Goal: Task Accomplishment & Management: Use online tool/utility

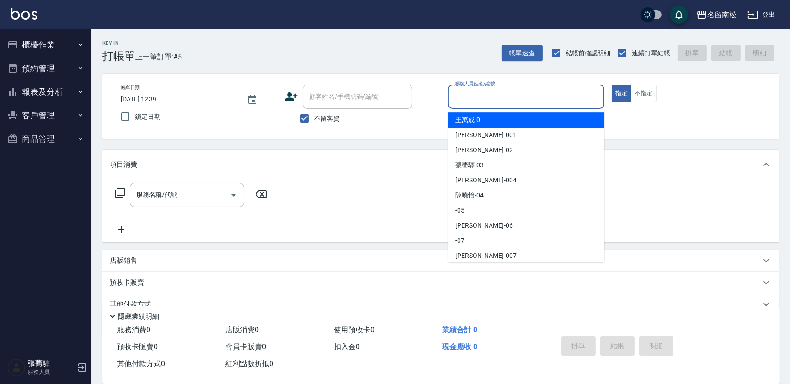
click at [483, 101] on input "服務人員姓名/編號" at bounding box center [526, 97] width 148 height 16
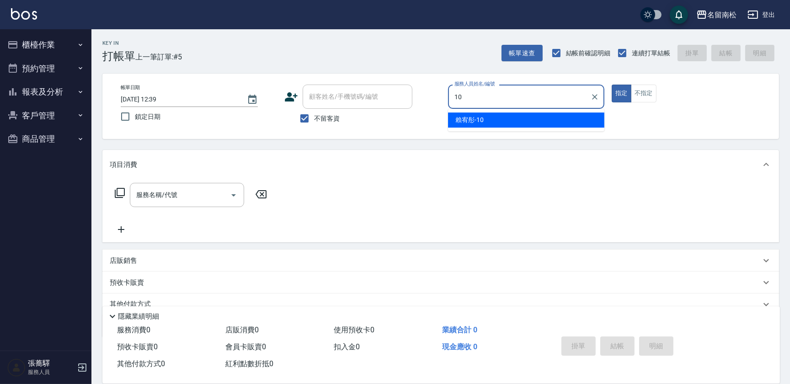
drag, startPoint x: 481, startPoint y: 116, endPoint x: 427, endPoint y: 112, distance: 54.5
click at [481, 117] on span "[PERSON_NAME]-10" at bounding box center [469, 120] width 28 height 10
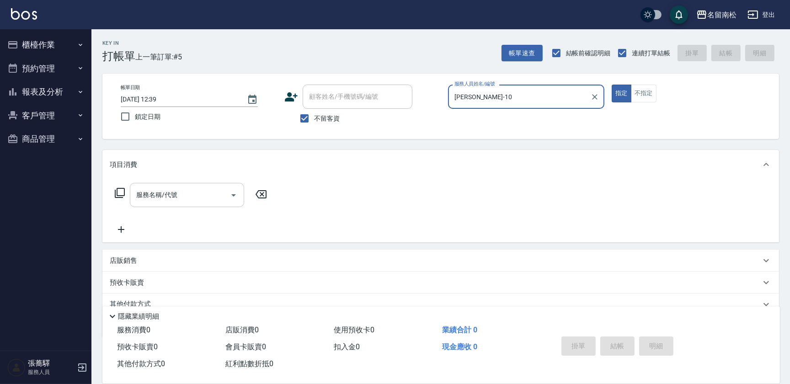
type input "[PERSON_NAME]-10"
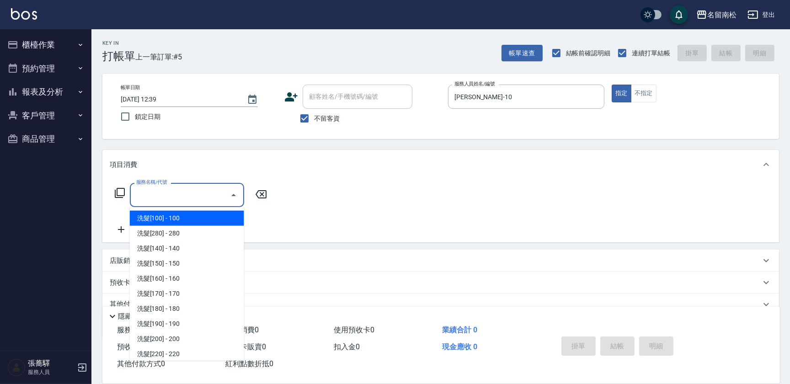
click at [178, 188] on input "服務名稱/代號" at bounding box center [180, 195] width 92 height 16
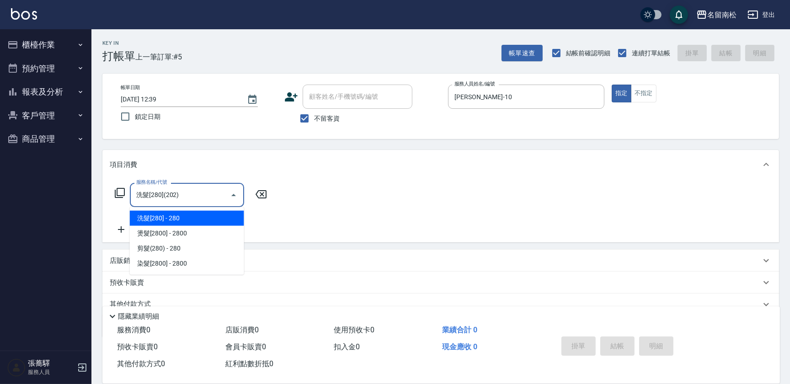
type input "洗髮[280](202)"
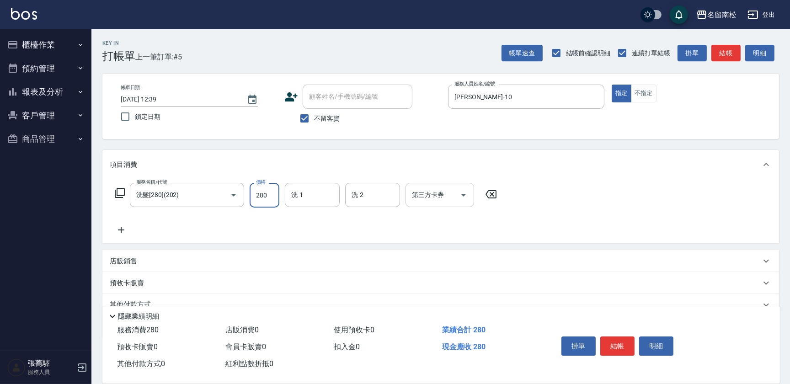
click at [297, 198] on input "洗-1" at bounding box center [312, 195] width 47 height 16
type input "[PERSON_NAME]-28"
click at [621, 340] on button "結帳" at bounding box center [617, 345] width 34 height 19
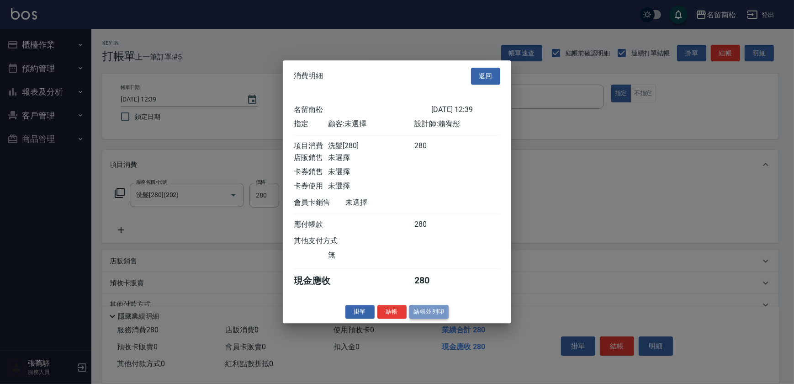
click at [440, 314] on button "結帳並列印" at bounding box center [430, 312] width 40 height 14
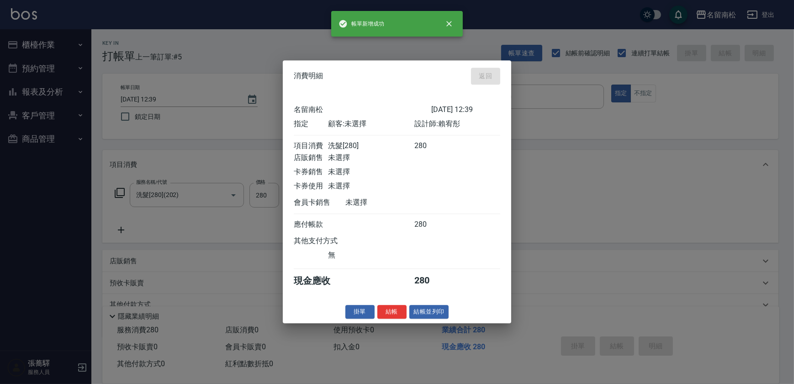
type input "[DATE] 16:16"
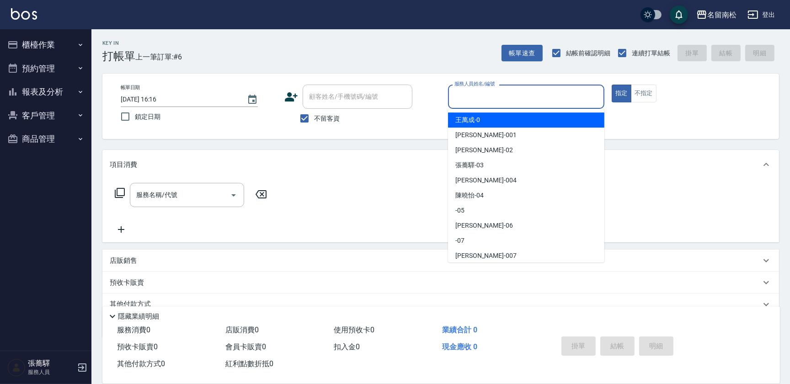
click at [533, 91] on input "服務人員姓名/編號" at bounding box center [526, 97] width 148 height 16
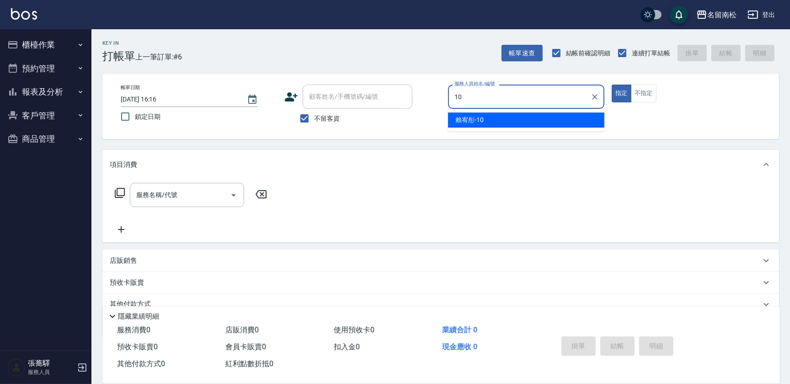
click at [517, 120] on div "[PERSON_NAME]-10" at bounding box center [526, 119] width 156 height 15
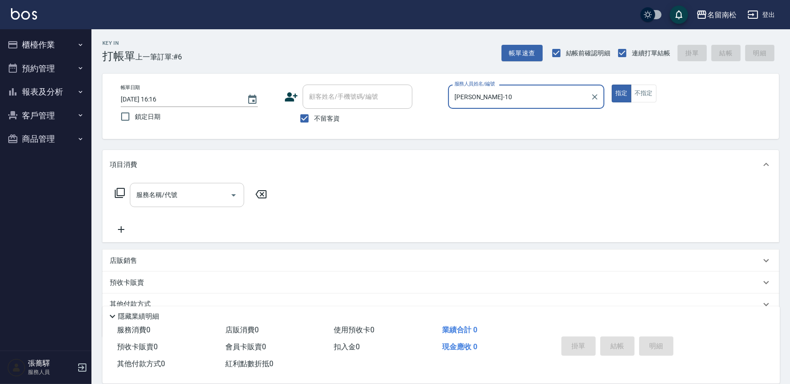
type input "[PERSON_NAME]-10"
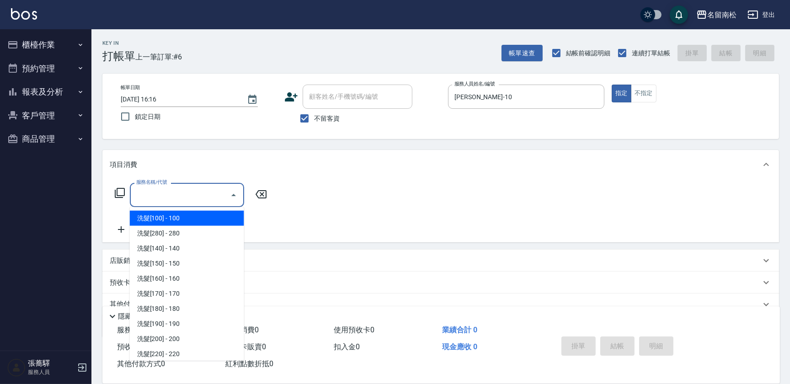
click at [214, 196] on input "服務名稱/代號" at bounding box center [180, 195] width 92 height 16
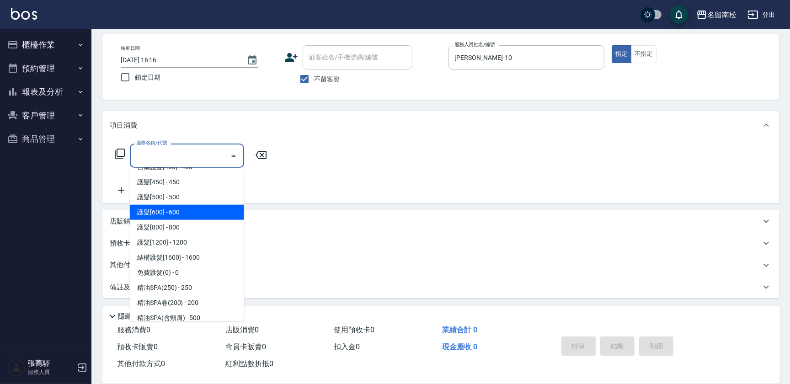
scroll to position [1026, 0]
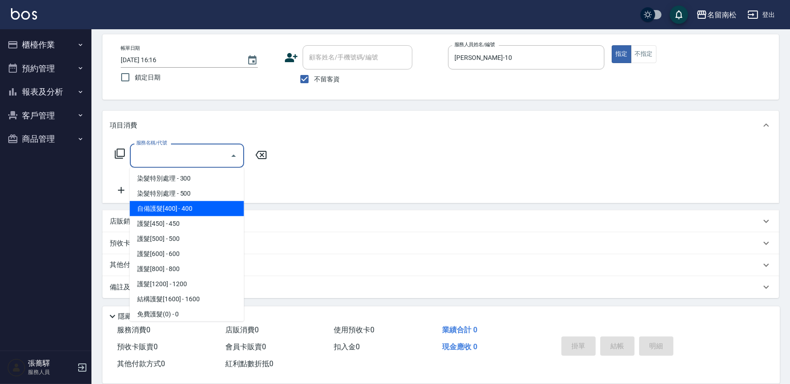
click at [213, 203] on span "自備護髮[400] - 400" at bounding box center [187, 208] width 114 height 15
type input "自備護髮[400](600)"
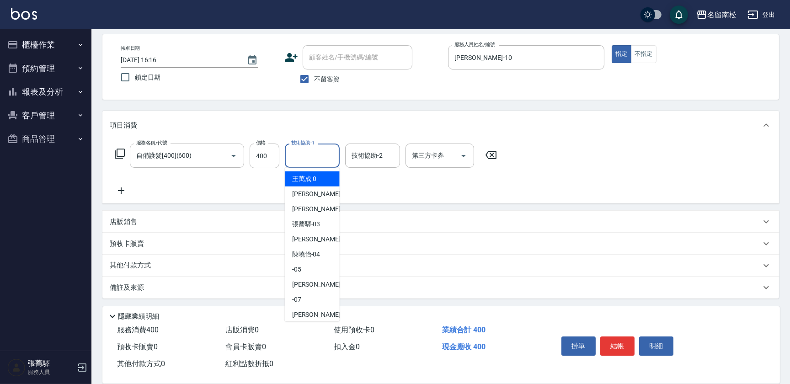
click at [319, 157] on input "技術協助-1" at bounding box center [312, 156] width 47 height 16
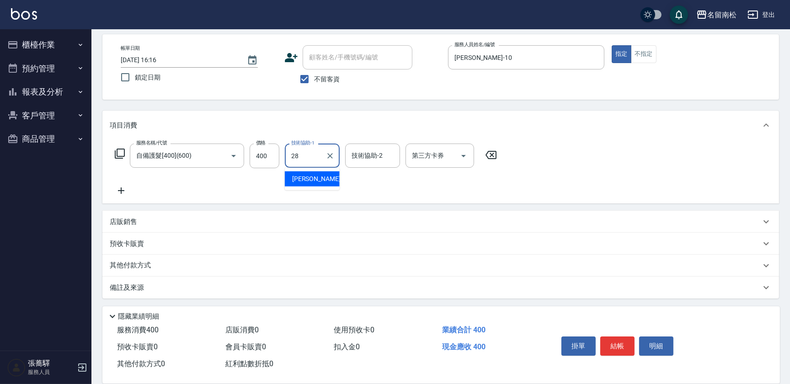
type input "[PERSON_NAME]-28"
click at [607, 343] on button "結帳" at bounding box center [617, 345] width 34 height 19
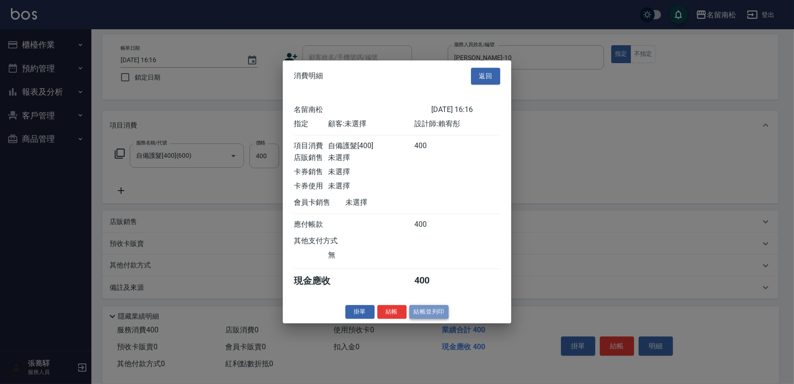
click at [423, 315] on button "結帳並列印" at bounding box center [430, 312] width 40 height 14
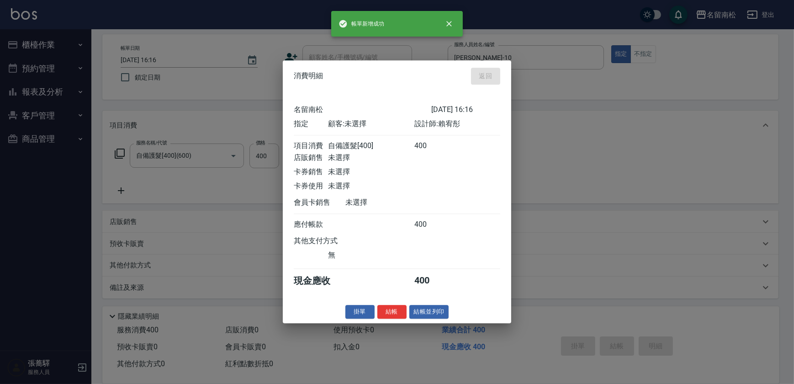
type input "[DATE] 16:17"
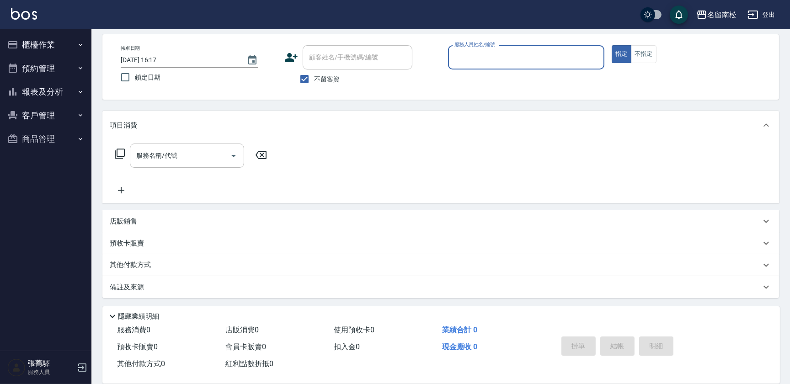
click at [462, 54] on input "服務人員姓名/編號" at bounding box center [526, 57] width 148 height 16
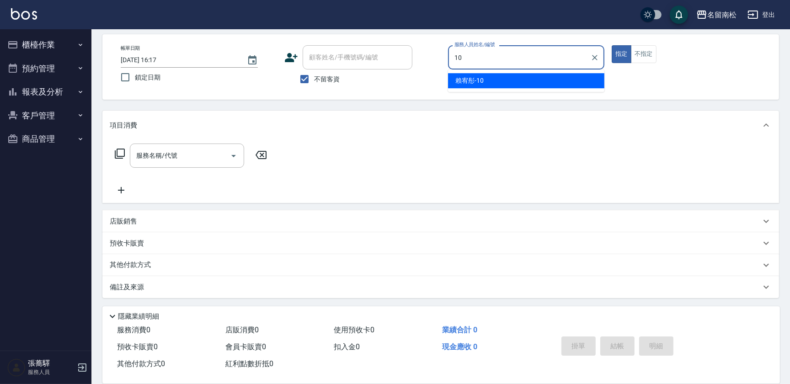
click at [460, 81] on span "[PERSON_NAME]-10" at bounding box center [469, 81] width 28 height 10
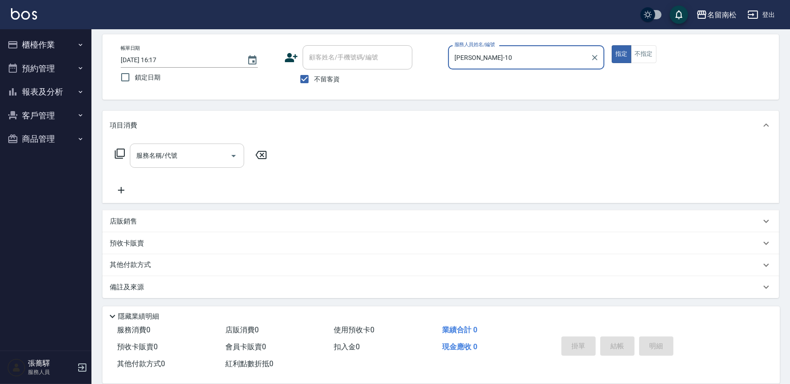
type input "[PERSON_NAME]-10"
click at [197, 152] on input "服務名稱/代號" at bounding box center [180, 156] width 92 height 16
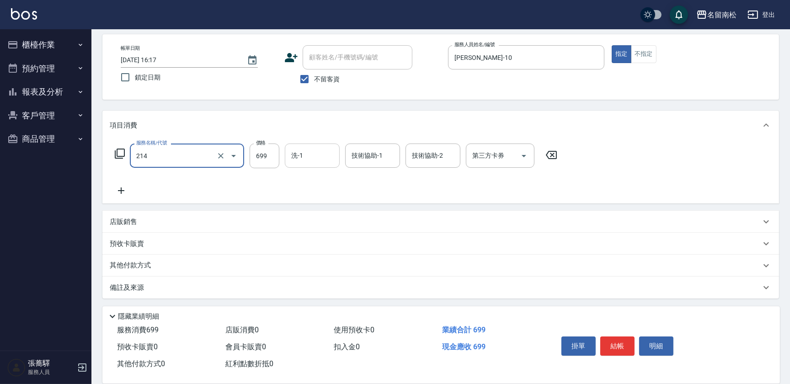
type input "滾珠洗髪699(214)"
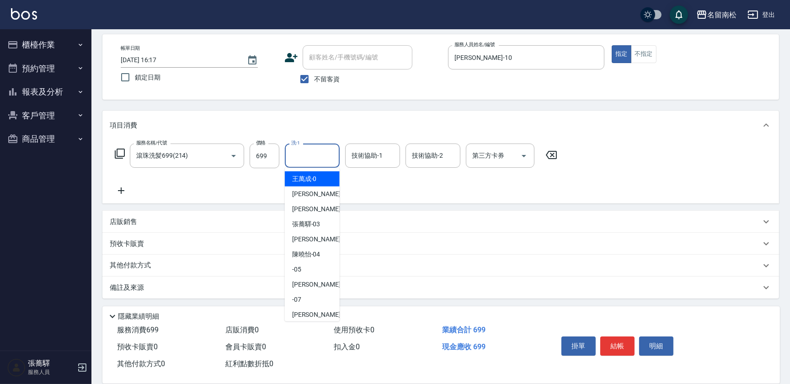
click at [303, 155] on input "洗-1" at bounding box center [312, 156] width 47 height 16
click at [320, 176] on span "[PERSON_NAME]-10" at bounding box center [306, 179] width 28 height 10
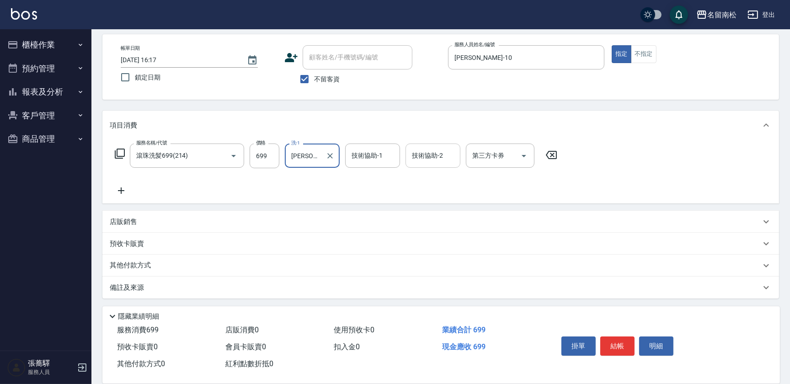
type input "[PERSON_NAME]-10"
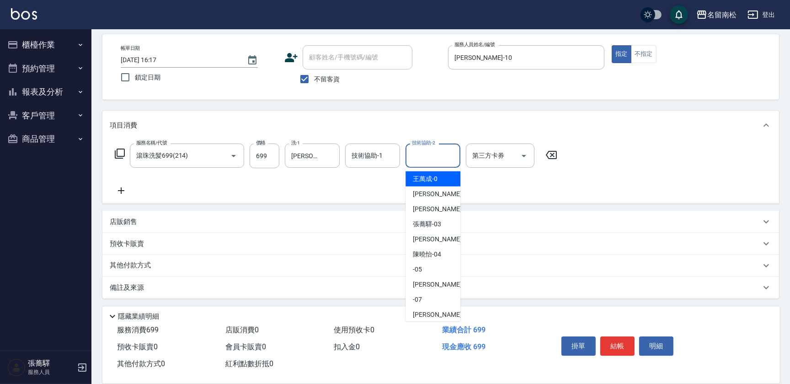
click at [437, 152] on input "技術協助-2" at bounding box center [433, 156] width 47 height 16
drag, startPoint x: 430, startPoint y: 178, endPoint x: 423, endPoint y: 178, distance: 6.9
click at [429, 178] on span "[PERSON_NAME]-10" at bounding box center [427, 179] width 28 height 10
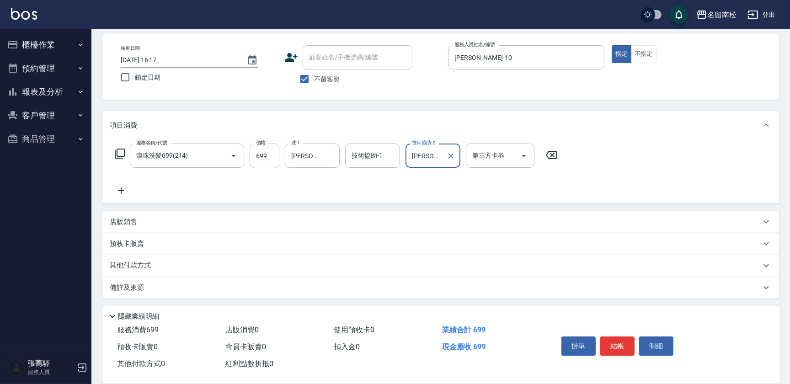
type input "[PERSON_NAME]-10"
click at [120, 189] on icon at bounding box center [121, 190] width 23 height 11
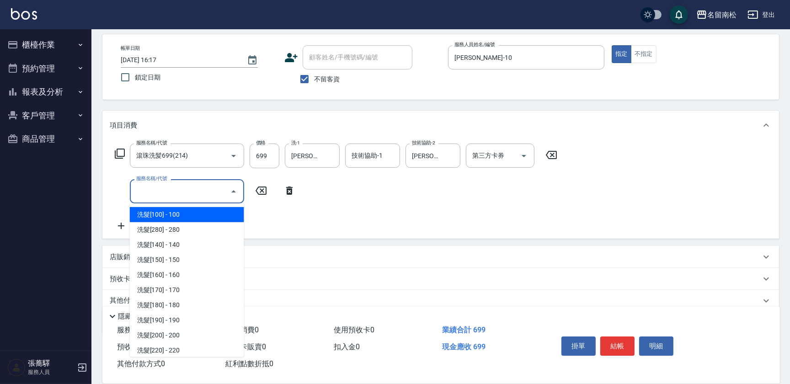
drag, startPoint x: 144, startPoint y: 189, endPoint x: 143, endPoint y: 198, distance: 8.7
click at [144, 190] on input "服務名稱/代號" at bounding box center [180, 191] width 92 height 16
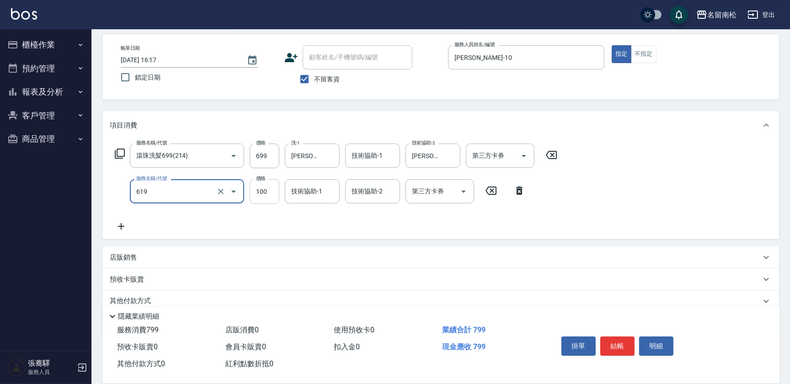
type input "[PERSON_NAME].玻酸.晶膜.水療(619)"
click at [268, 191] on input "100" at bounding box center [265, 191] width 30 height 25
type input "200"
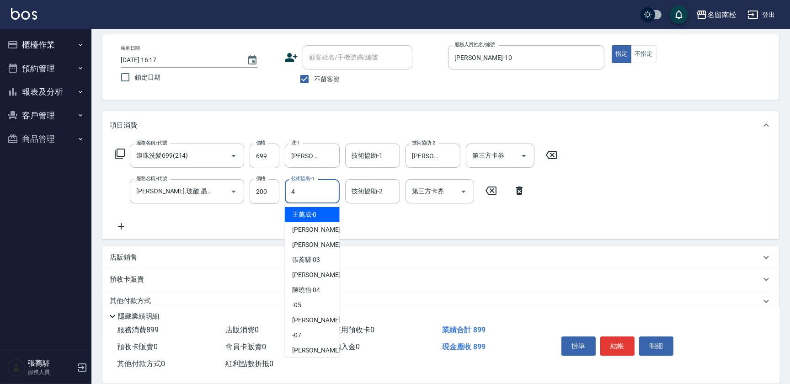
click at [324, 193] on div "4 技術協助-1" at bounding box center [312, 191] width 55 height 24
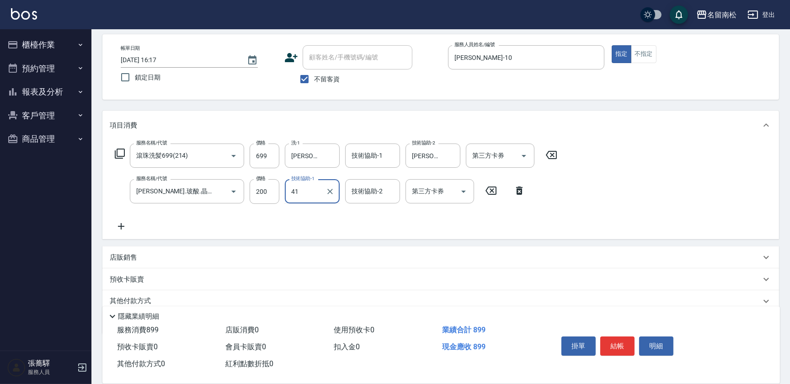
type input "4"
click at [311, 193] on input "技術協助-1" at bounding box center [312, 191] width 47 height 16
click at [312, 208] on div "[PERSON_NAME]-10" at bounding box center [312, 214] width 55 height 15
type input "[PERSON_NAME]-10"
click at [122, 228] on icon at bounding box center [121, 226] width 23 height 11
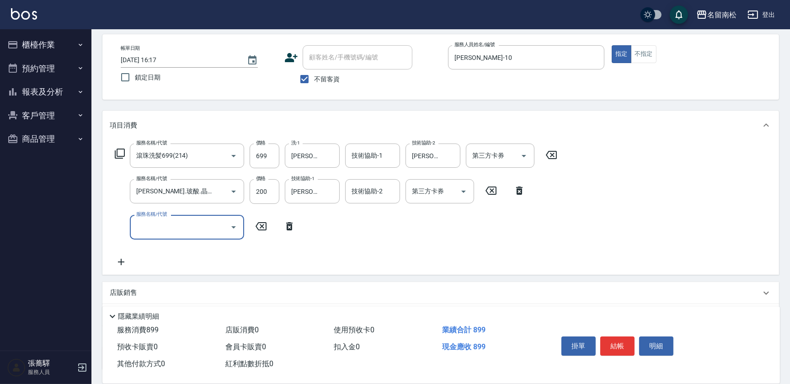
click at [164, 224] on input "服務名稱/代號" at bounding box center [180, 227] width 92 height 16
click at [310, 221] on div "服務名稱/代號 滾珠洗髪699(214) 服務名稱/代號 價格 699 價格 洗-1 [PERSON_NAME]-10 洗-1 技術協助-1 技術協助-1 技…" at bounding box center [336, 205] width 453 height 123
click at [276, 188] on input "200" at bounding box center [265, 191] width 30 height 25
click at [251, 186] on input "0" at bounding box center [265, 191] width 30 height 25
type input "100"
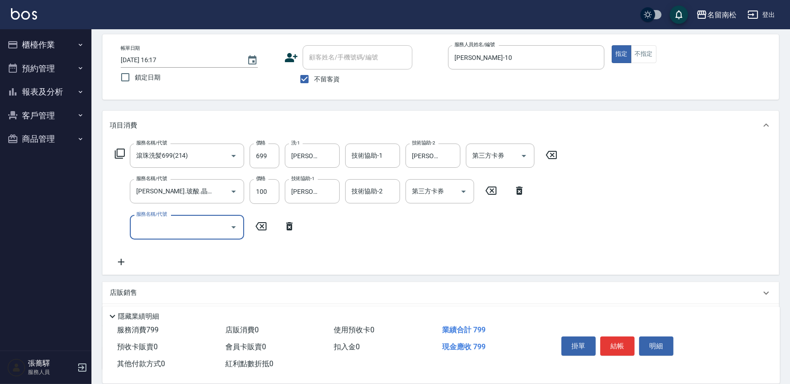
click at [186, 231] on input "服務名稱/代號" at bounding box center [180, 227] width 92 height 16
type input "單梳(809)"
click at [270, 224] on input "130" at bounding box center [265, 227] width 30 height 25
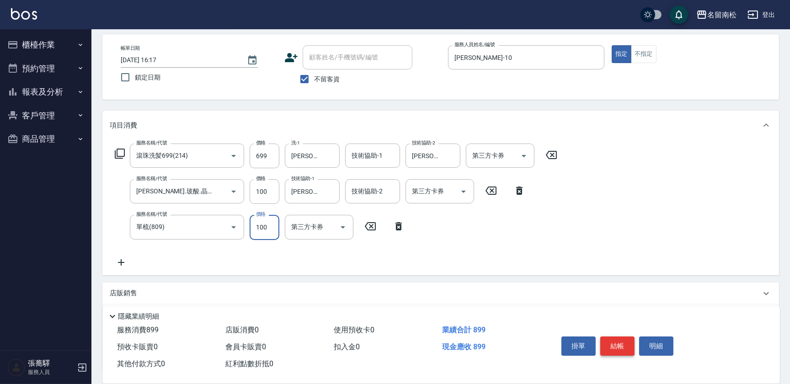
type input "100"
click at [626, 343] on button "結帳" at bounding box center [617, 345] width 34 height 19
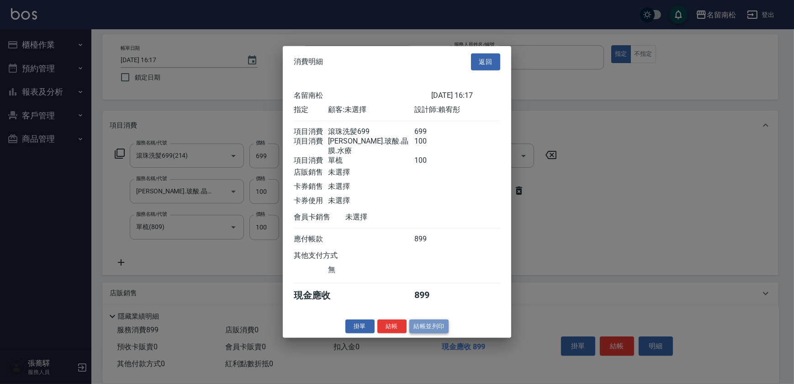
click at [442, 322] on button "結帳並列印" at bounding box center [430, 326] width 40 height 14
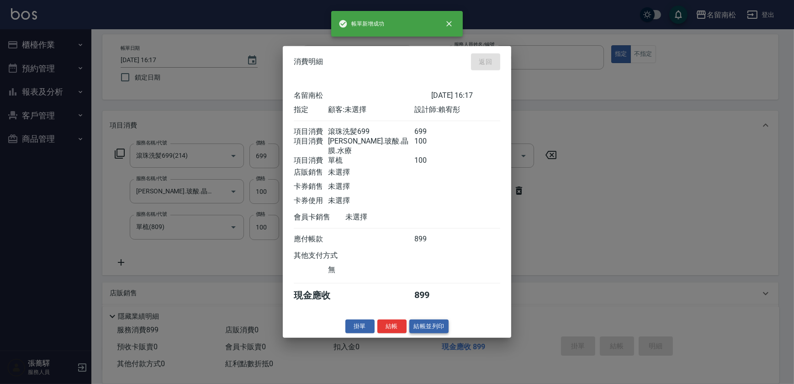
type input "[DATE] 16:18"
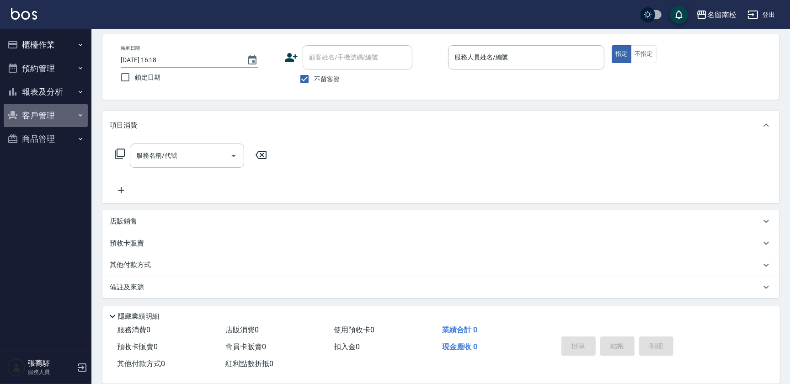
click at [82, 116] on icon "button" at bounding box center [80, 115] width 7 height 7
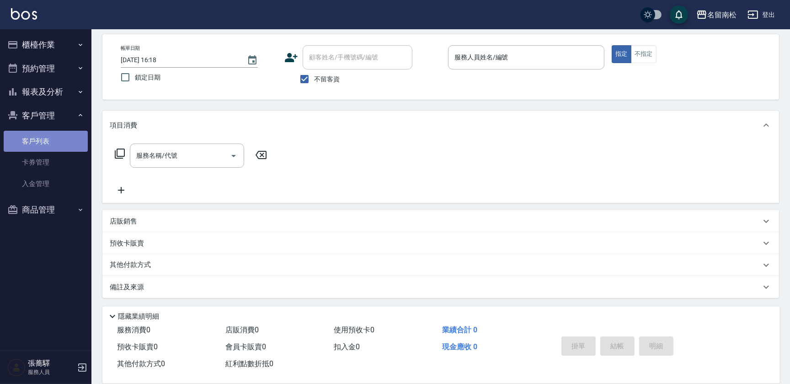
click at [64, 142] on link "客戶列表" at bounding box center [46, 141] width 84 height 21
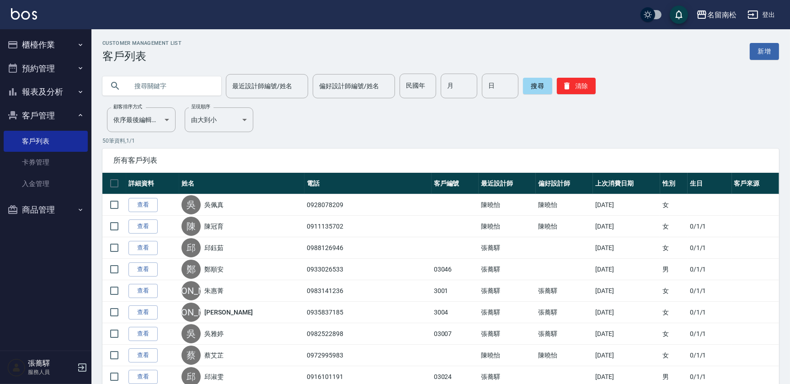
click at [154, 83] on input "text" at bounding box center [171, 86] width 86 height 25
type input "u"
type input "顏"
click at [543, 89] on button "搜尋" at bounding box center [537, 86] width 29 height 16
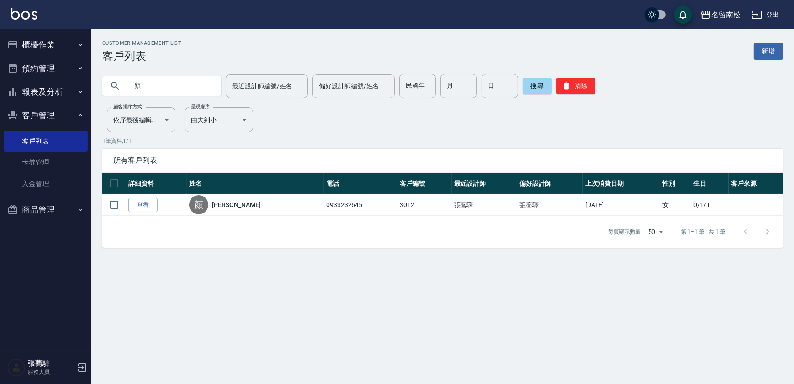
click at [47, 48] on button "櫃檯作業" at bounding box center [46, 45] width 84 height 24
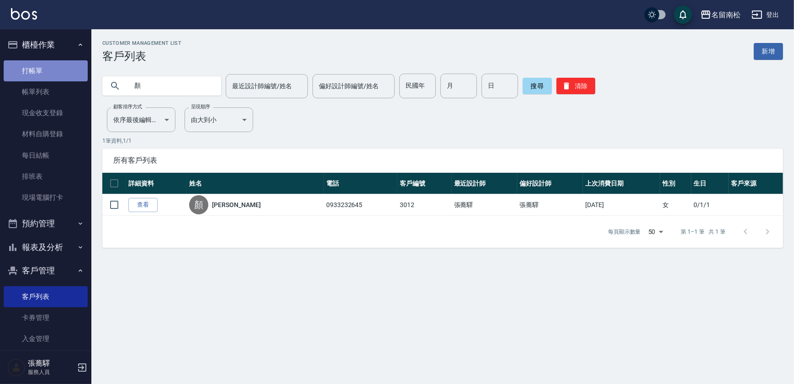
click at [50, 69] on link "打帳單" at bounding box center [46, 70] width 84 height 21
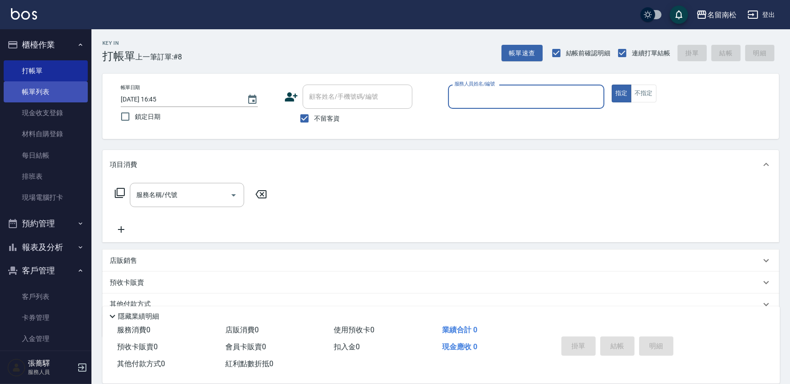
click at [57, 90] on link "帳單列表" at bounding box center [46, 91] width 84 height 21
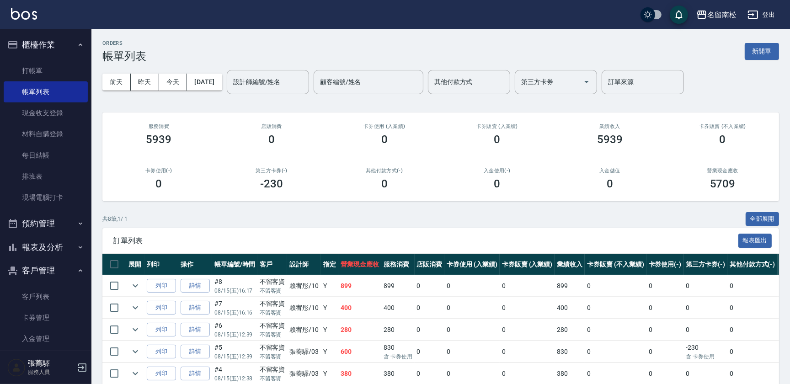
click at [149, 277] on td "列印" at bounding box center [161, 285] width 34 height 21
click at [160, 287] on button "列印" at bounding box center [161, 286] width 29 height 14
click at [43, 69] on link "打帳單" at bounding box center [46, 70] width 84 height 21
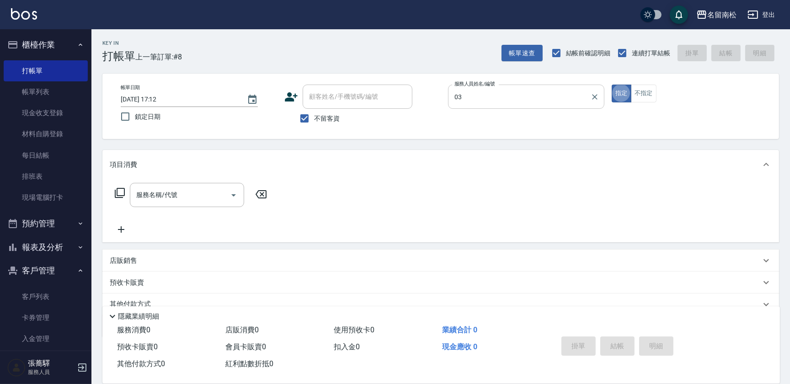
type input "[PERSON_NAME]-03"
type button "true"
click at [306, 118] on input "不留客資" at bounding box center [304, 118] width 19 height 19
checkbox input "false"
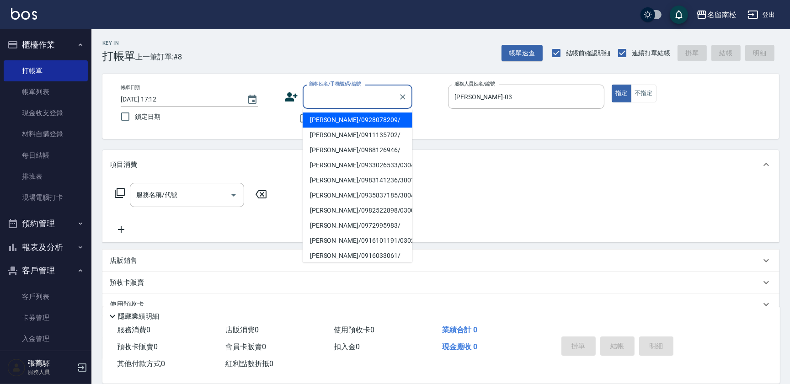
click at [329, 99] on input "顧客姓名/手機號碼/編號" at bounding box center [351, 97] width 88 height 16
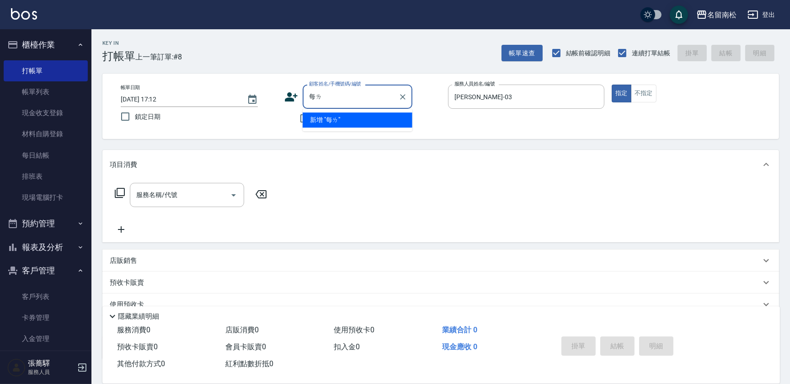
type input "每"
click at [340, 129] on li "[PERSON_NAME]/0939360770/null" at bounding box center [358, 135] width 110 height 15
type input "[PERSON_NAME]/0939360770/null"
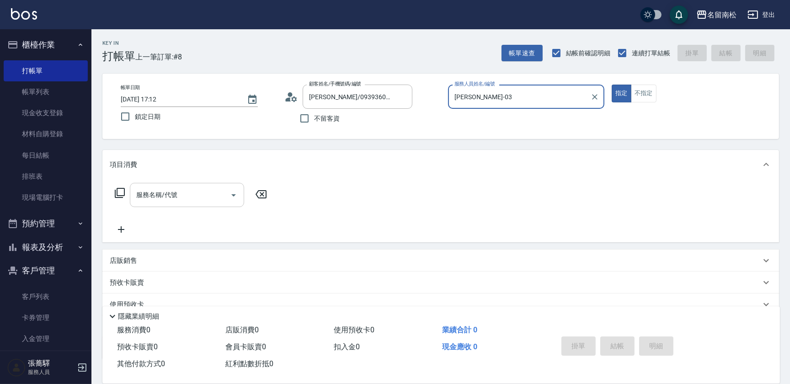
click at [187, 191] on input "服務名稱/代號" at bounding box center [180, 195] width 92 height 16
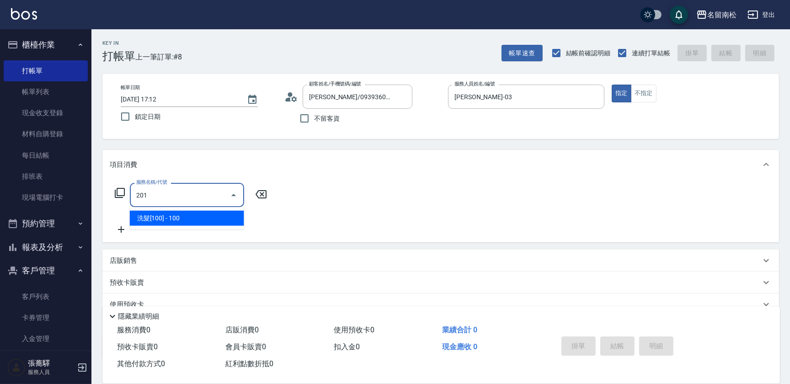
type input "洗髮[100](201)"
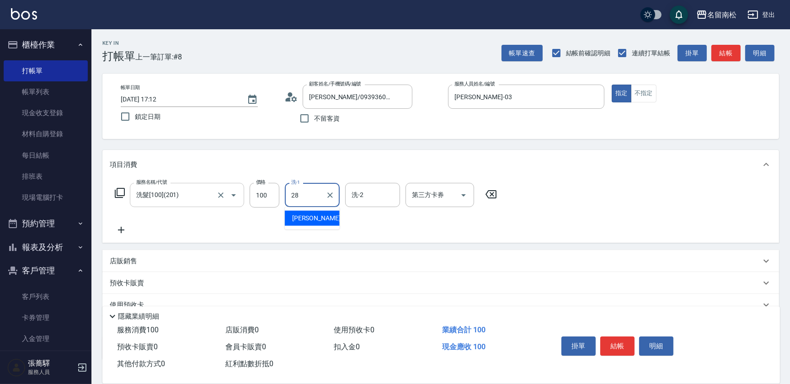
type input "[PERSON_NAME]-28"
click at [123, 232] on icon at bounding box center [121, 229] width 23 height 11
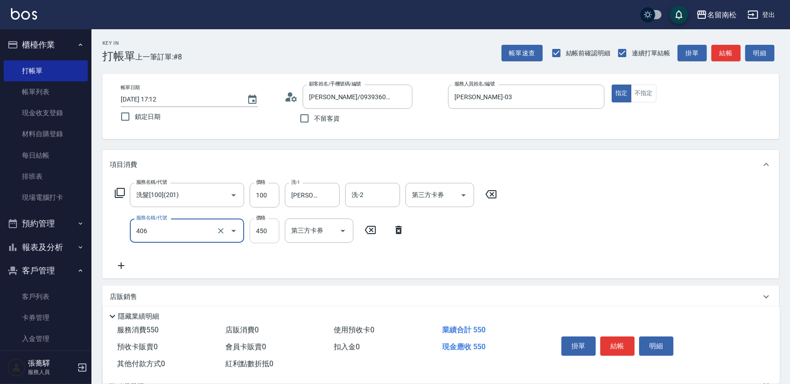
type input "剪髮(450)(406)"
click at [271, 223] on input "450" at bounding box center [265, 230] width 30 height 25
type input "480"
click at [617, 339] on button "結帳" at bounding box center [617, 345] width 34 height 19
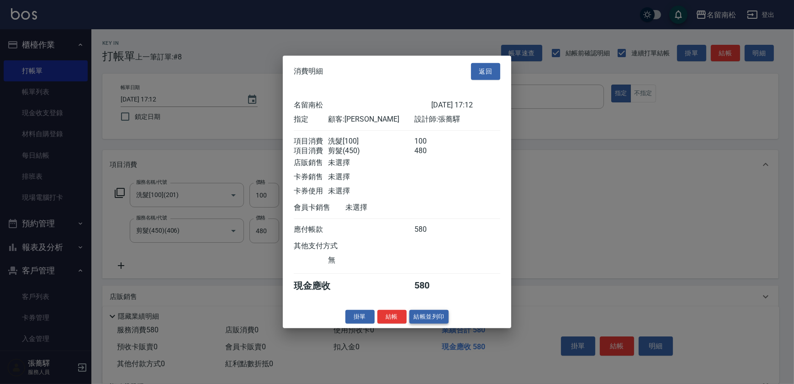
click at [434, 317] on button "結帳並列印" at bounding box center [430, 316] width 40 height 14
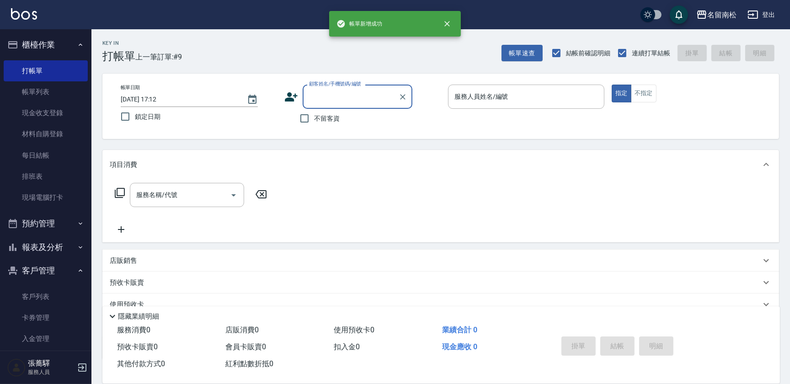
click at [326, 96] on div "顧客姓名/手機號碼/編號 顧客姓名/手機號碼/編號" at bounding box center [358, 97] width 110 height 24
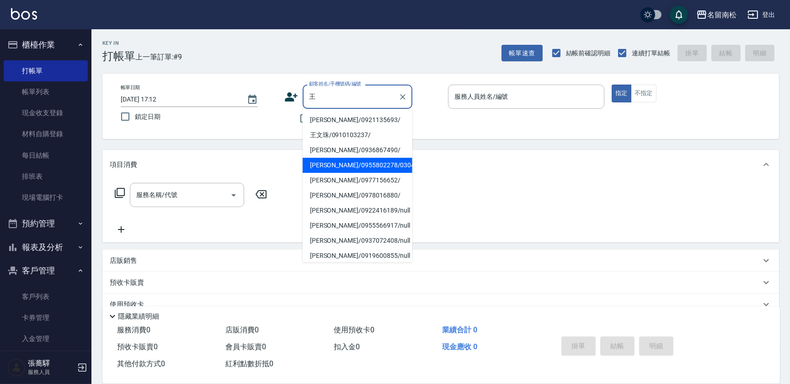
click at [372, 165] on li "[PERSON_NAME]/0955802278/03043" at bounding box center [358, 165] width 110 height 15
type input "[PERSON_NAME]/0955802278/03043"
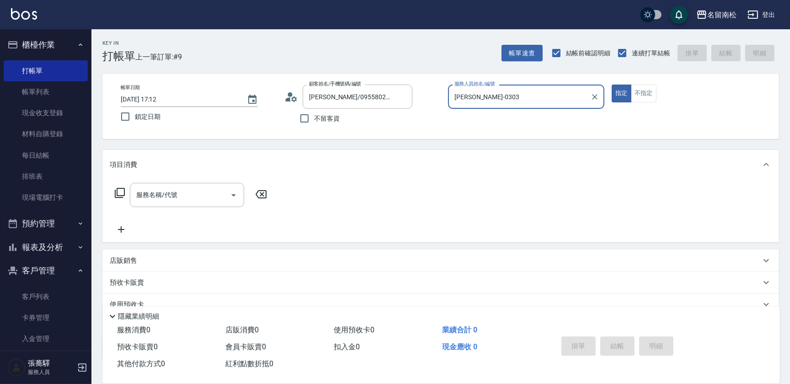
click at [612, 85] on button "指定" at bounding box center [622, 94] width 20 height 18
type input "[PERSON_NAME]-03"
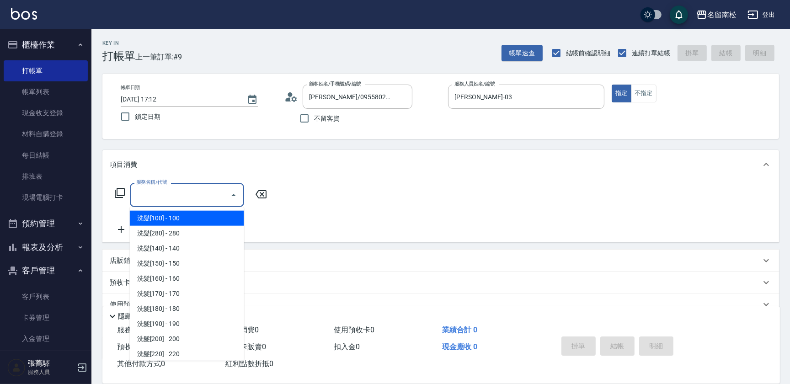
click at [173, 196] on input "服務名稱/代號" at bounding box center [180, 195] width 92 height 16
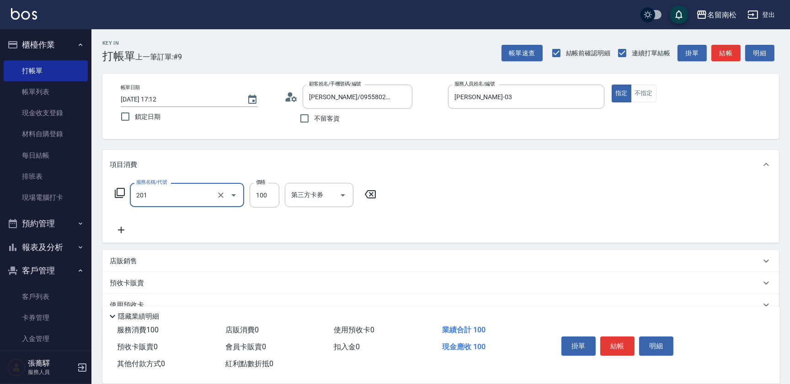
type input "洗髮[100](201)"
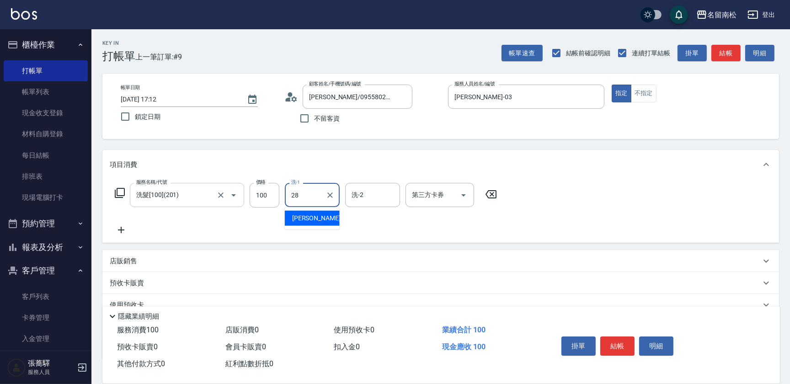
type input "[PERSON_NAME]-28"
click at [122, 228] on icon at bounding box center [121, 229] width 23 height 11
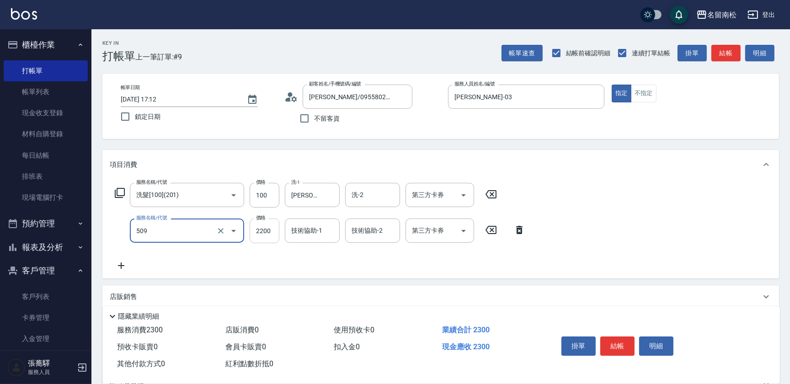
type input "染髮[2200](509)"
click at [270, 232] on input "2200" at bounding box center [265, 230] width 30 height 25
type input "2150"
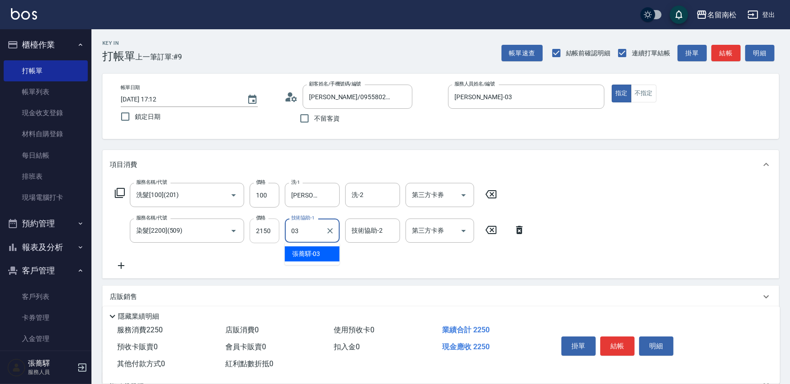
type input "[PERSON_NAME]-03"
click at [118, 264] on icon at bounding box center [121, 265] width 23 height 11
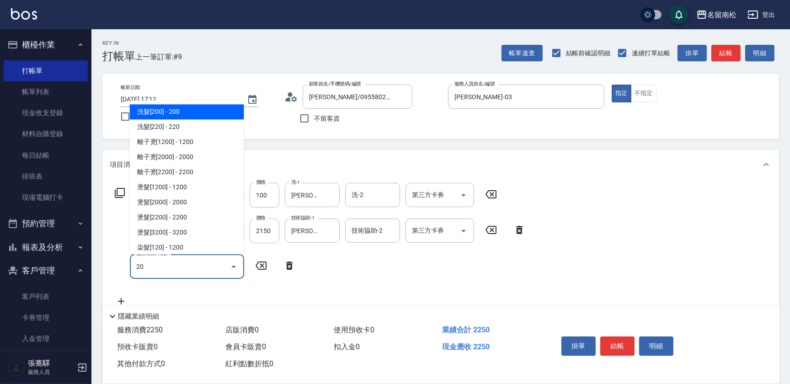
type input "2"
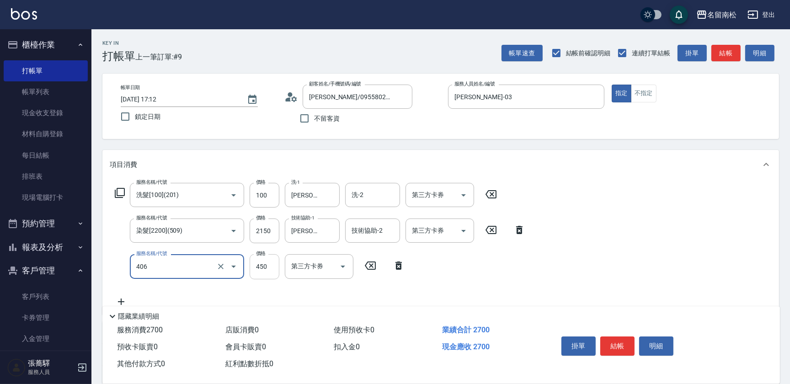
type input "剪髮(450)(406)"
click at [274, 266] on input "450" at bounding box center [265, 266] width 30 height 25
type input "580"
click at [617, 348] on button "結帳" at bounding box center [617, 345] width 34 height 19
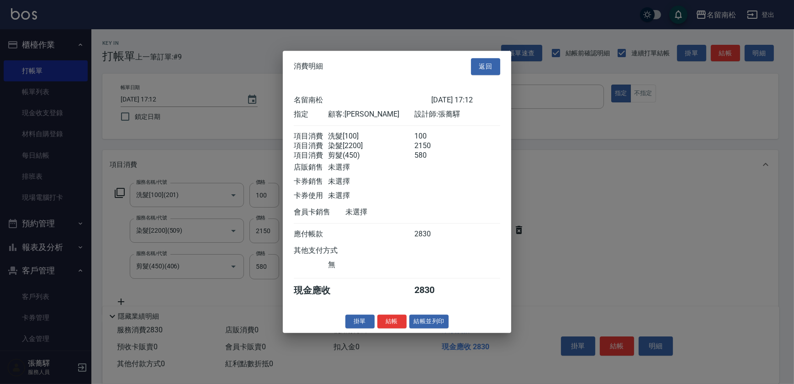
click at [437, 324] on button "結帳並列印" at bounding box center [430, 321] width 40 height 14
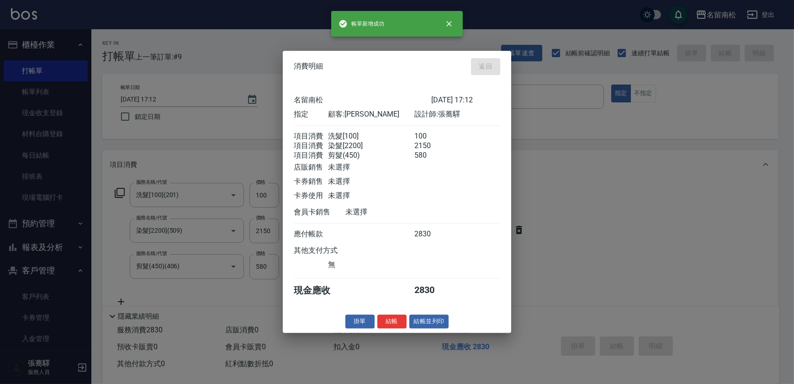
type input "[DATE] 17:13"
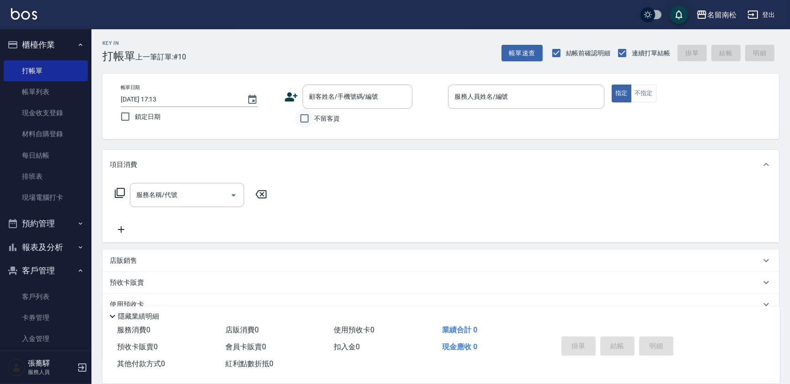
drag, startPoint x: 302, startPoint y: 119, endPoint x: 306, endPoint y: 115, distance: 5.8
click at [302, 119] on input "不留客資" at bounding box center [304, 118] width 19 height 19
checkbox input "true"
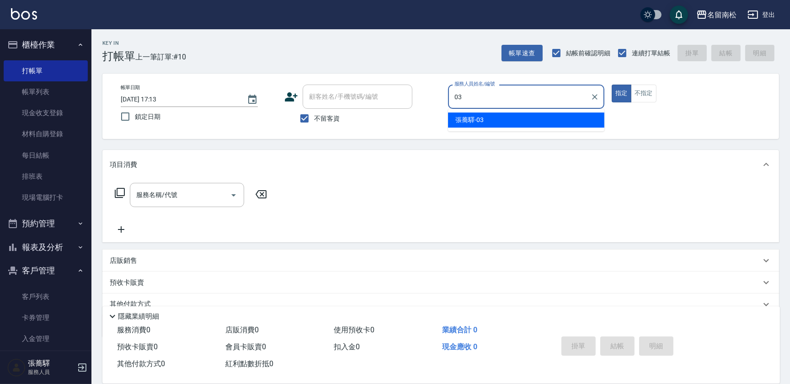
type input "[PERSON_NAME]-03"
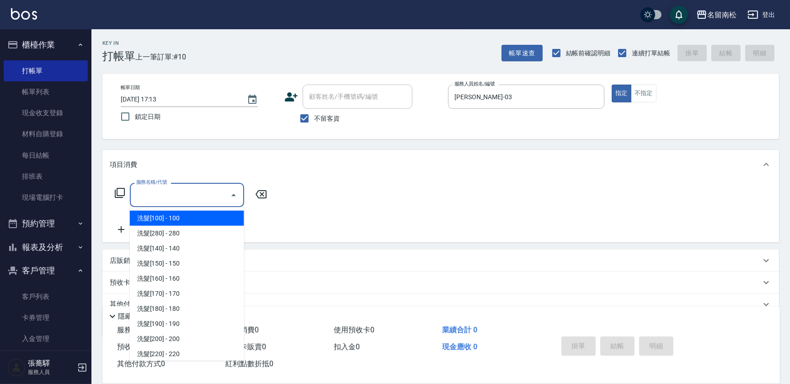
click at [164, 191] on input "服務名稱/代號" at bounding box center [180, 195] width 92 height 16
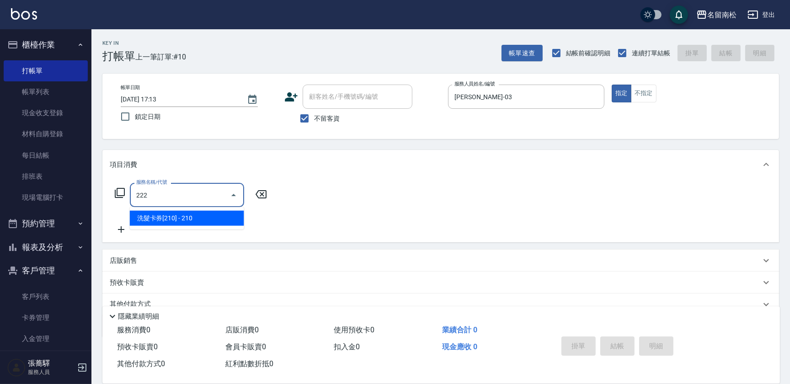
type input "洗髮卡券[210](222)"
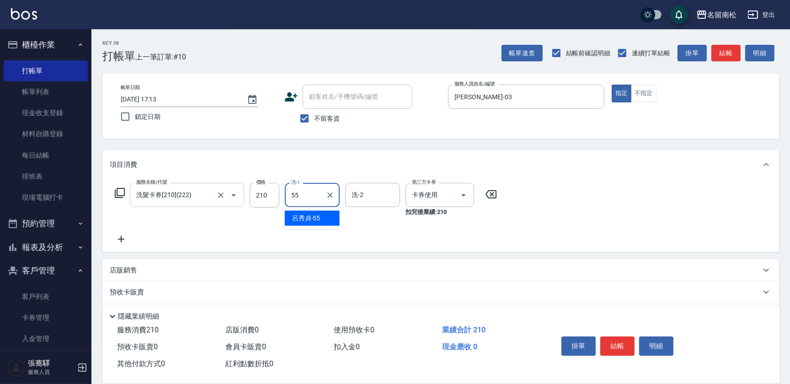
type input "[PERSON_NAME]-55"
click at [612, 342] on button "結帳" at bounding box center [617, 345] width 34 height 19
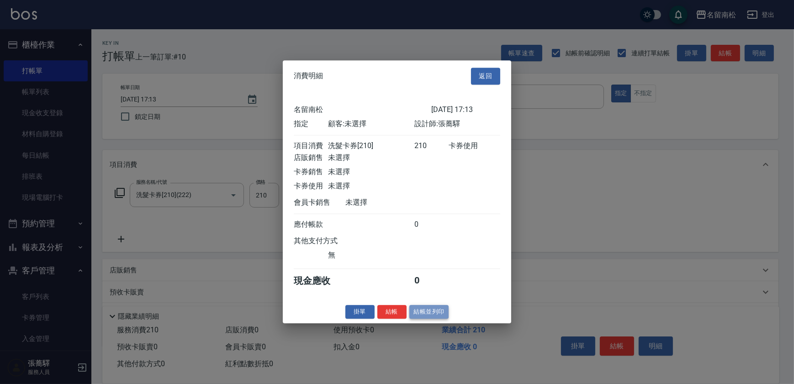
click at [436, 312] on button "結帳並列印" at bounding box center [430, 312] width 40 height 14
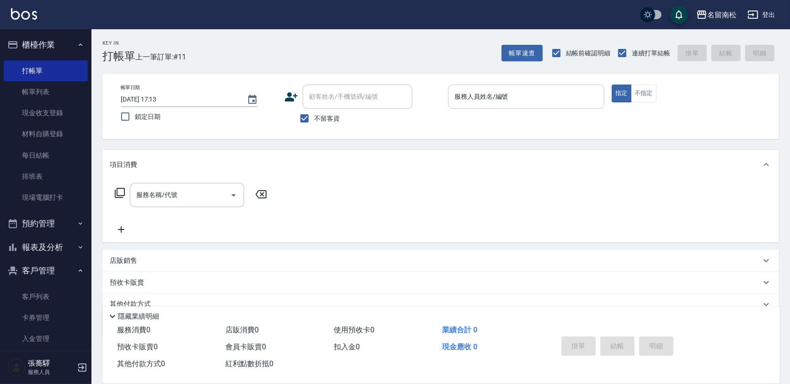
click at [526, 100] on input "服務人員姓名/編號" at bounding box center [526, 97] width 148 height 16
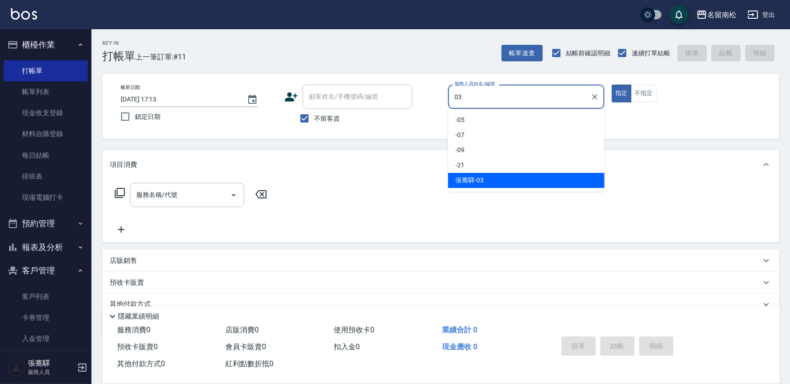
type input "[PERSON_NAME]-03"
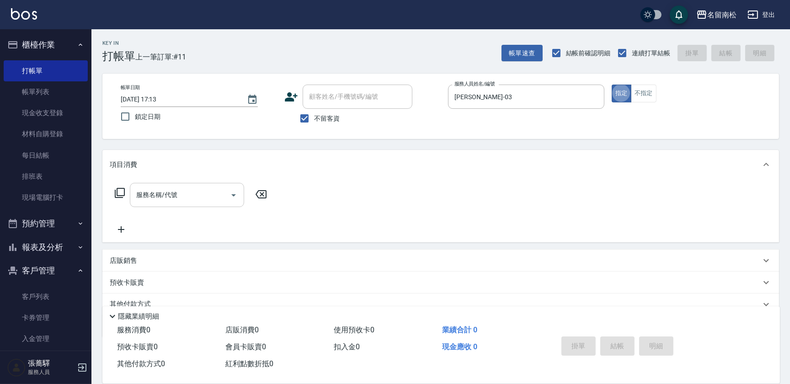
click at [179, 189] on input "服務名稱/代號" at bounding box center [180, 195] width 92 height 16
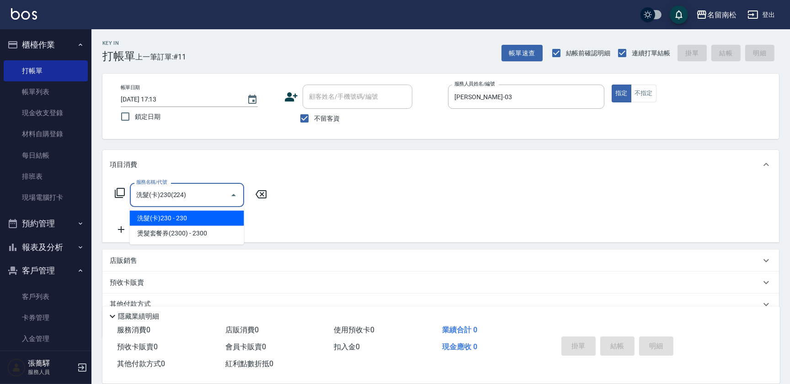
type input "洗髮(卡)230(224)"
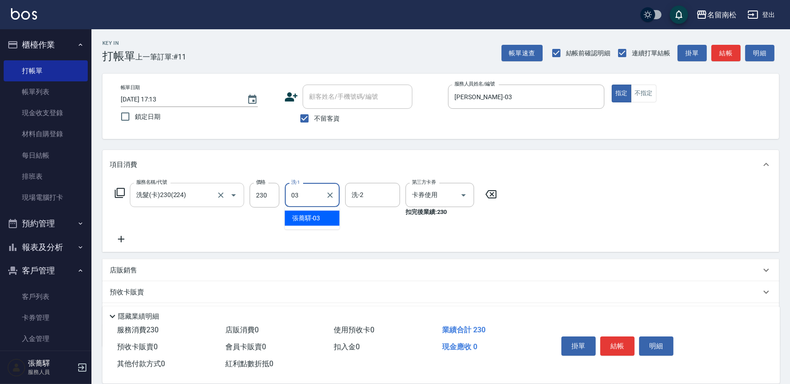
type input "[PERSON_NAME]-03"
click at [117, 240] on icon at bounding box center [121, 239] width 23 height 11
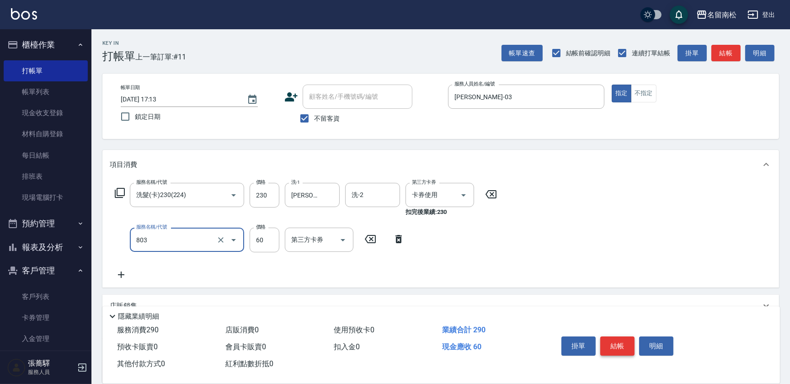
type input "吹捲(803)"
click at [619, 343] on button "結帳" at bounding box center [617, 345] width 34 height 19
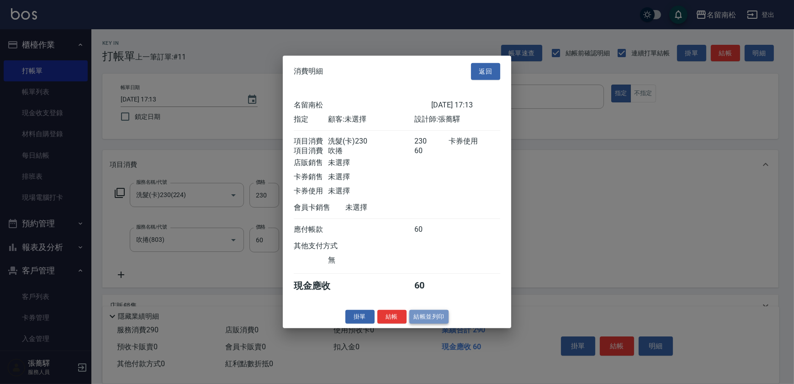
click at [436, 318] on button "結帳並列印" at bounding box center [430, 316] width 40 height 14
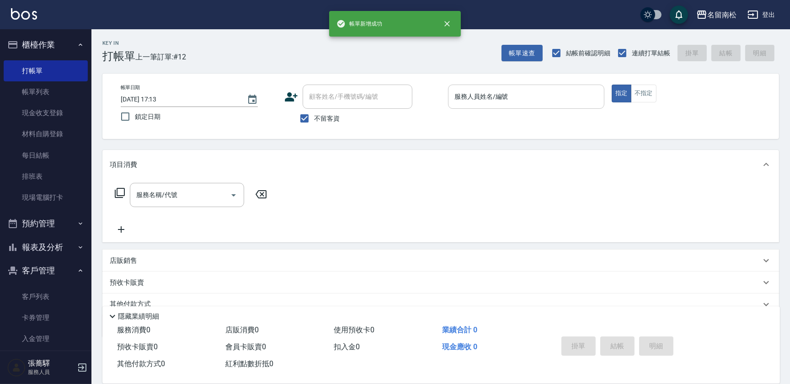
click at [519, 100] on input "服務人員姓名/編號" at bounding box center [526, 97] width 148 height 16
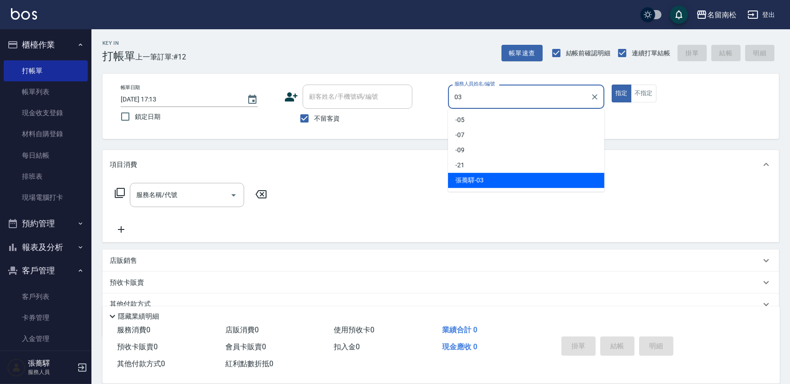
type input "[PERSON_NAME]-03"
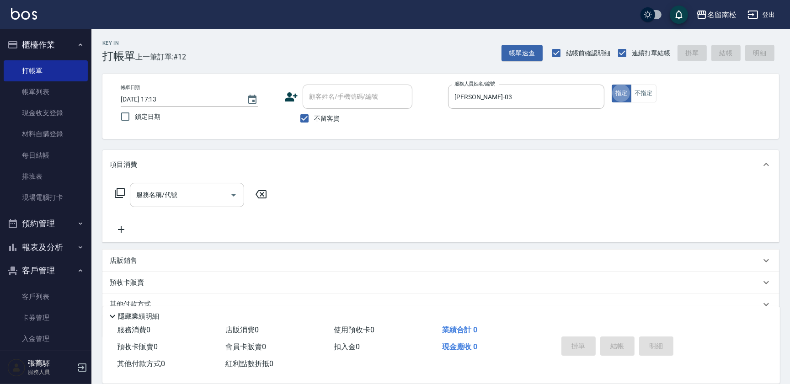
click at [214, 198] on input "服務名稱/代號" at bounding box center [180, 195] width 92 height 16
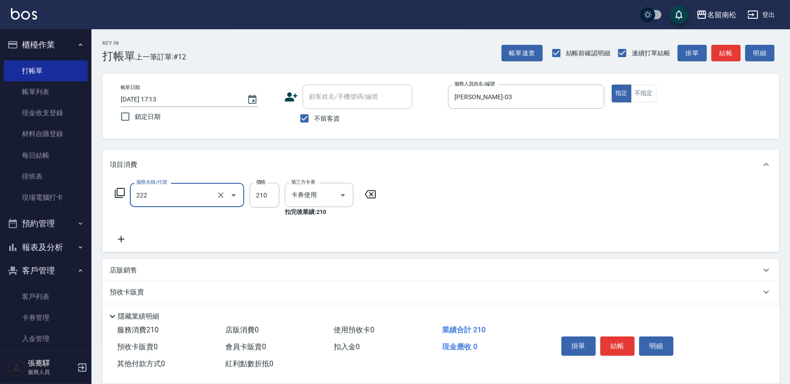
type input "洗髮卡券[210](222)"
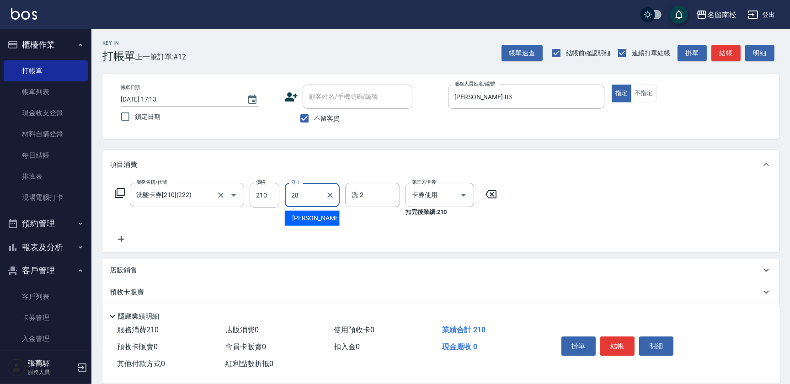
type input "[PERSON_NAME]-28"
click at [608, 339] on button "結帳" at bounding box center [617, 345] width 34 height 19
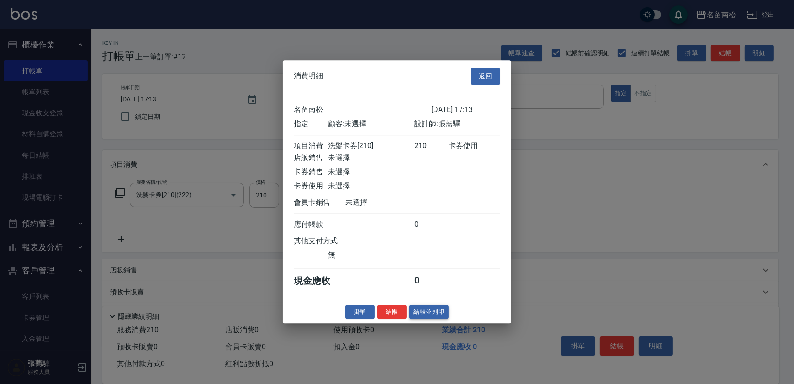
click at [427, 313] on button "結帳並列印" at bounding box center [430, 312] width 40 height 14
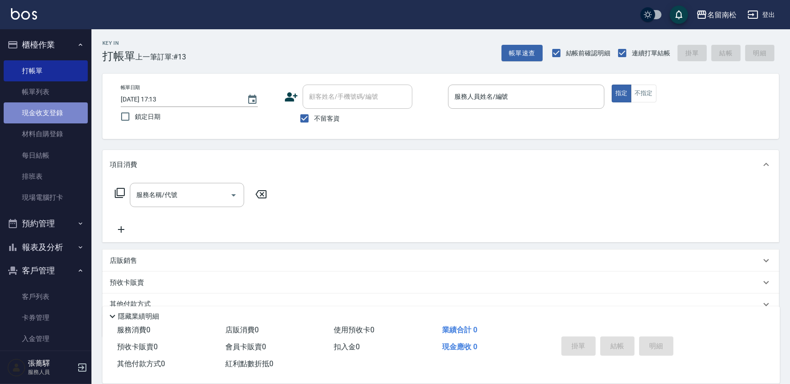
click at [74, 113] on link "現金收支登錄" at bounding box center [46, 112] width 84 height 21
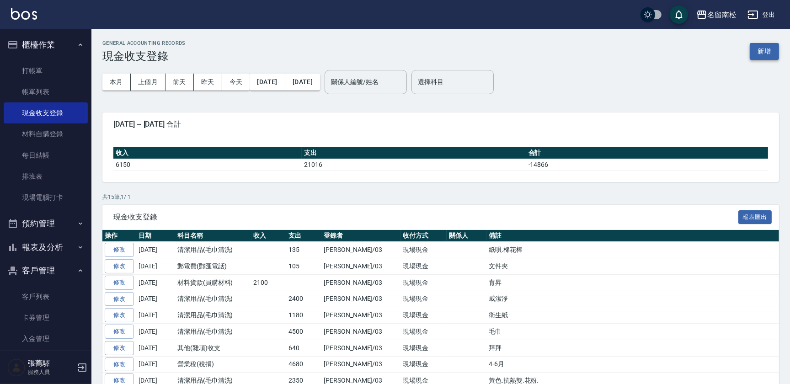
click at [758, 47] on button "新增" at bounding box center [764, 51] width 29 height 17
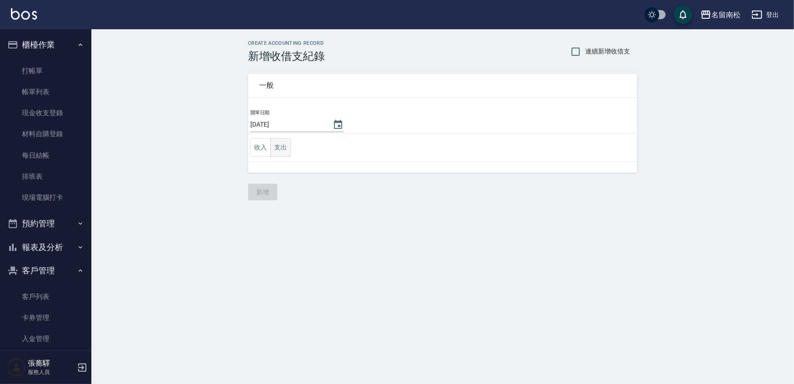
click at [279, 146] on button "支出" at bounding box center [281, 147] width 21 height 19
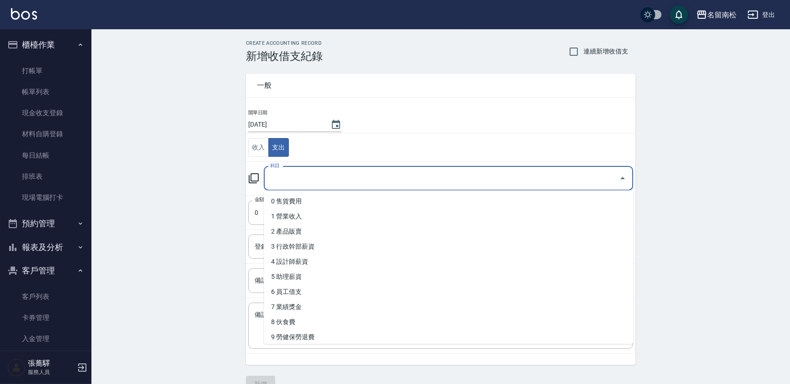
click at [327, 177] on input "科目" at bounding box center [441, 178] width 347 height 16
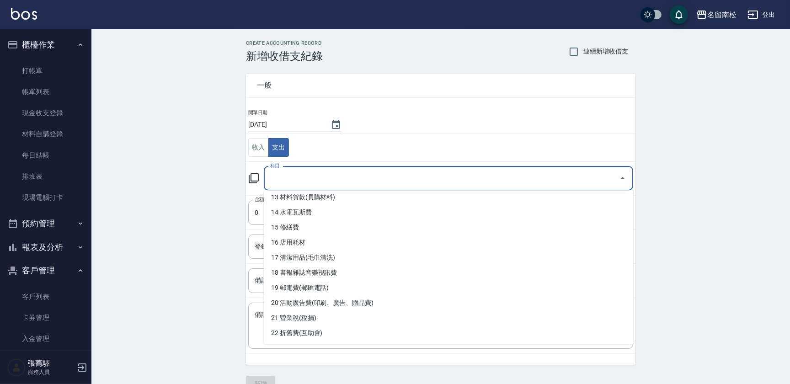
scroll to position [202, 0]
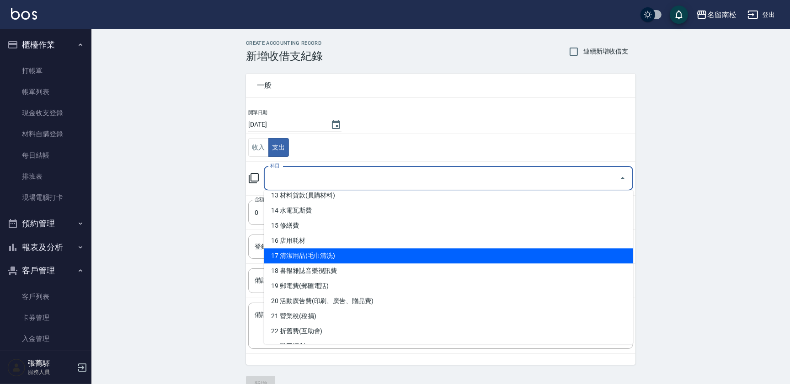
click at [538, 255] on li "17 清潔用品(毛巾清洗)" at bounding box center [448, 255] width 369 height 15
type input "17 清潔用品(毛巾清洗)"
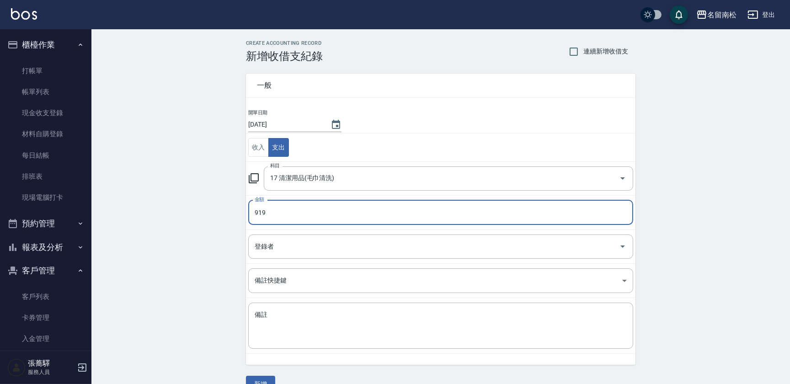
type input "919"
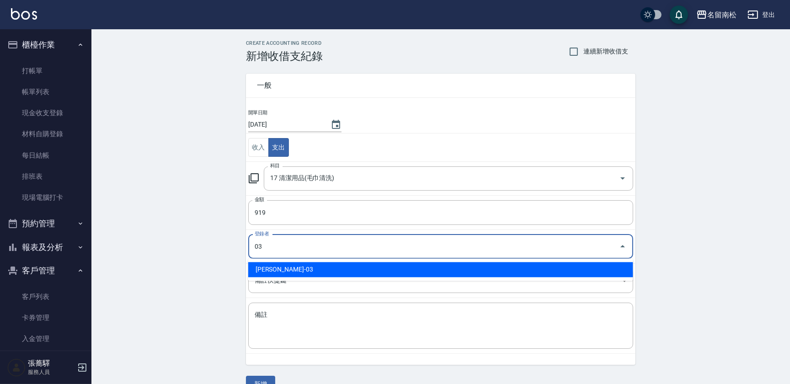
type input "[PERSON_NAME]-03"
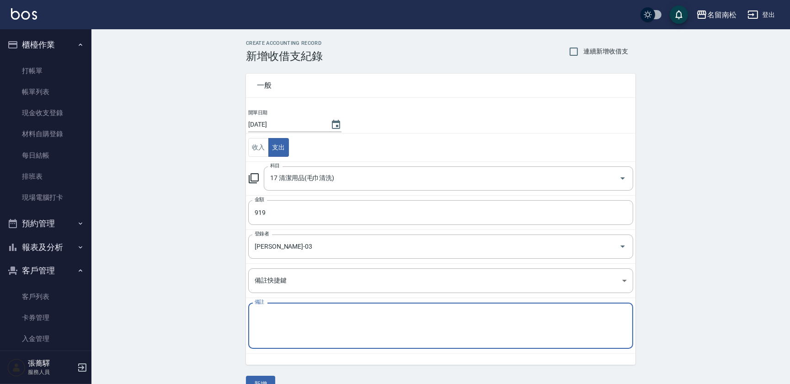
click at [314, 330] on textarea "備註" at bounding box center [441, 325] width 372 height 31
click at [280, 312] on textarea "沖水水管.地毯220" at bounding box center [441, 325] width 372 height 31
click at [338, 314] on textarea "沖水水管600.地毯220" at bounding box center [441, 325] width 372 height 31
type textarea "沖水水管600.地毯220.螞蟻樂99"
click at [267, 380] on button "新增" at bounding box center [260, 384] width 29 height 17
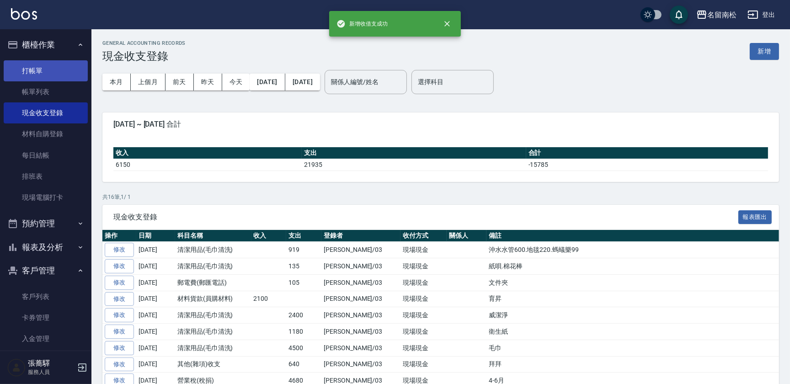
click at [58, 73] on link "打帳單" at bounding box center [46, 70] width 84 height 21
